Goal: Register for event/course

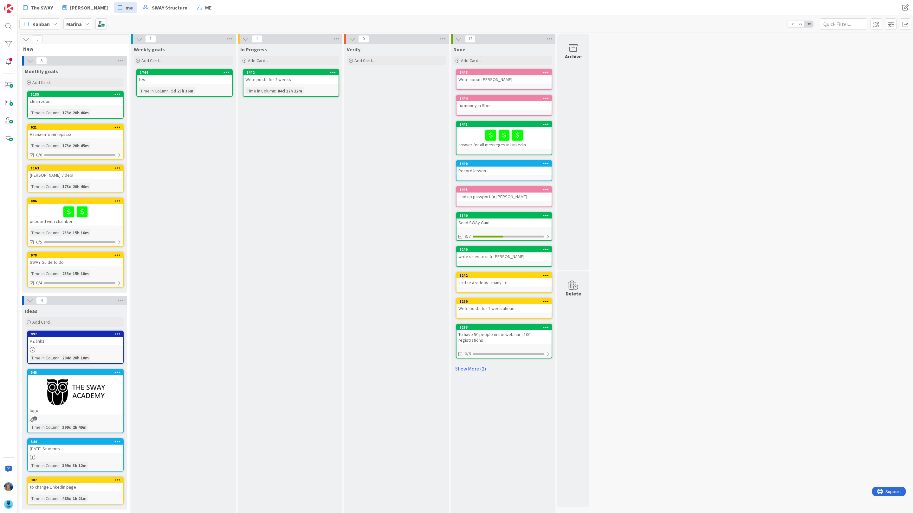
click at [87, 23] on icon at bounding box center [86, 24] width 5 height 5
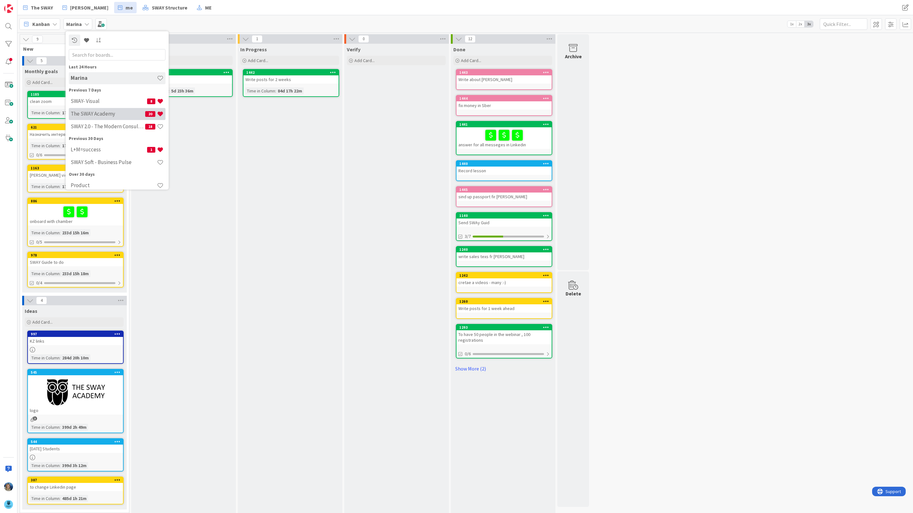
click at [100, 114] on h4 "The SWAY Academy" at bounding box center [108, 114] width 74 height 6
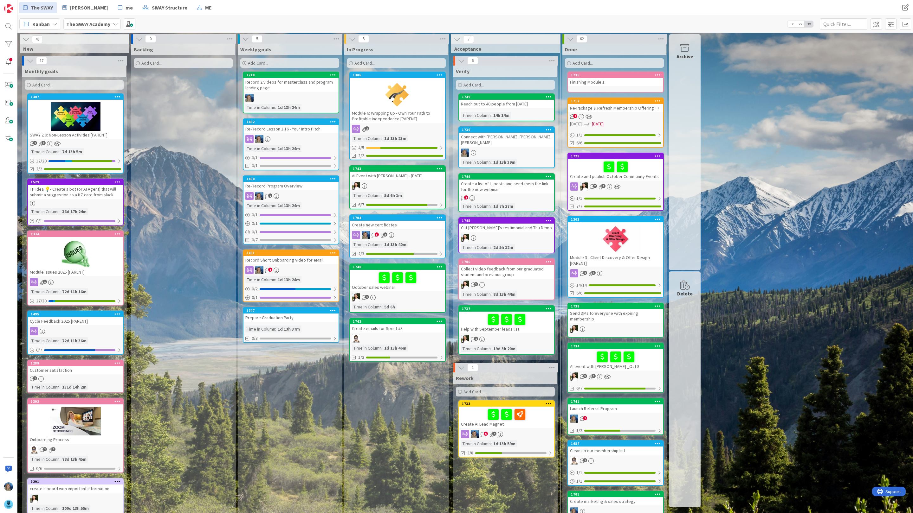
click at [364, 270] on div "October sales webinar" at bounding box center [397, 281] width 95 height 22
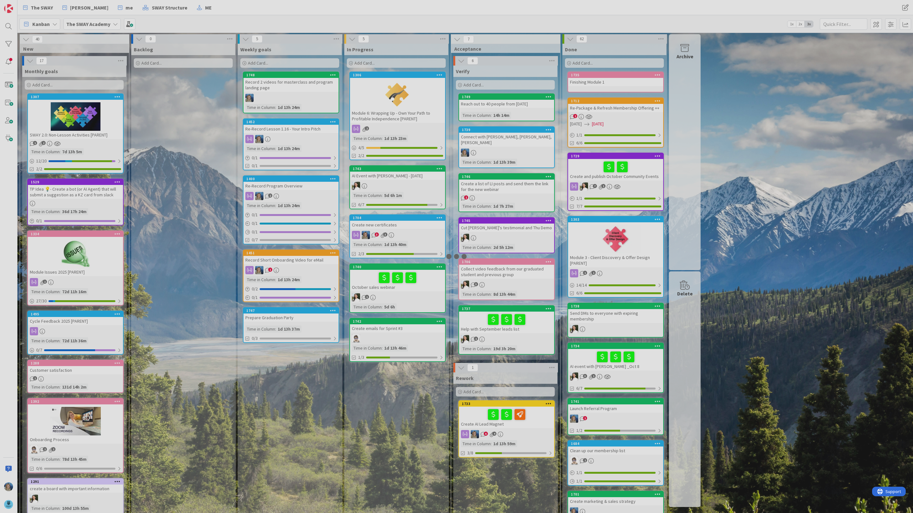
click at [364, 269] on div at bounding box center [456, 256] width 913 height 513
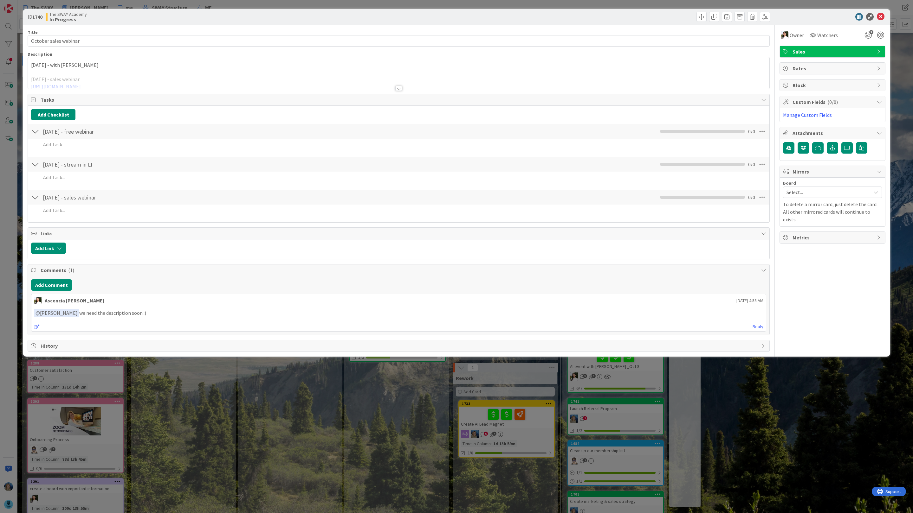
click at [113, 69] on div "[DATE] - with [PERSON_NAME] [DATE] - sales webinar [URL][DOMAIN_NAME] [URL][DOM…" at bounding box center [398, 72] width 741 height 31
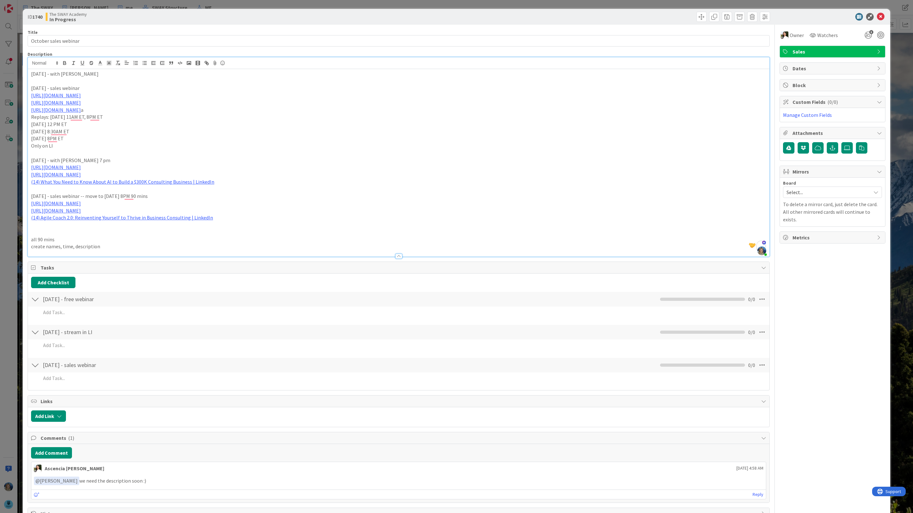
scroll to position [24, 0]
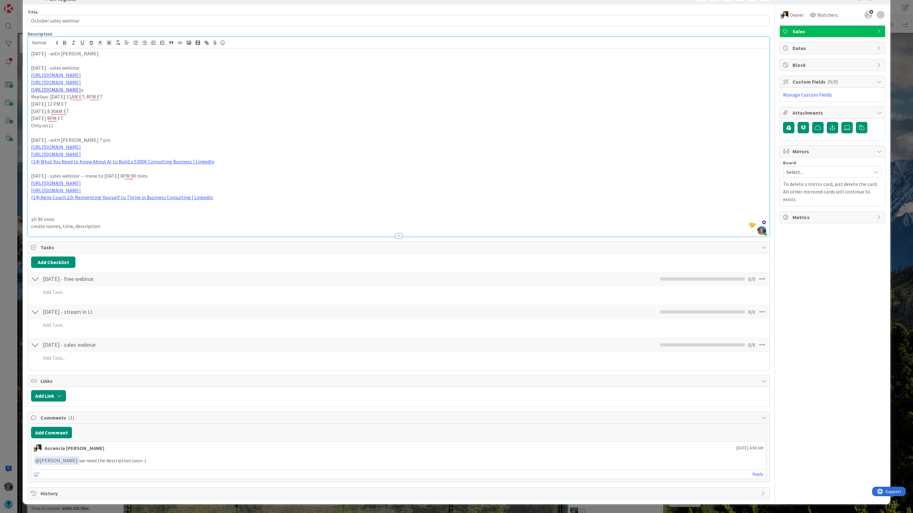
click at [77, 93] on link "[URL][DOMAIN_NAME]" at bounding box center [56, 90] width 50 height 6
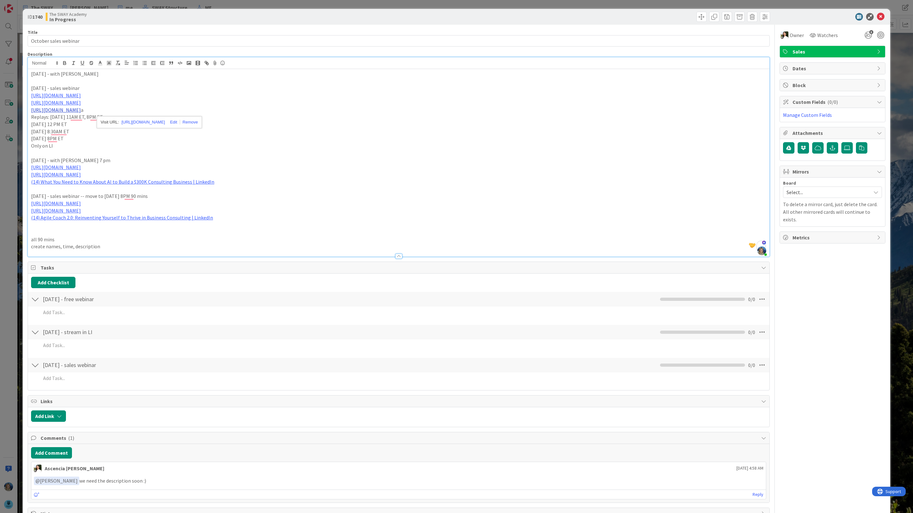
click at [76, 110] on link "[URL][DOMAIN_NAME]" at bounding box center [56, 110] width 50 height 6
click at [141, 120] on link "[URL][DOMAIN_NAME]" at bounding box center [142, 122] width 43 height 8
